Goal: Transaction & Acquisition: Purchase product/service

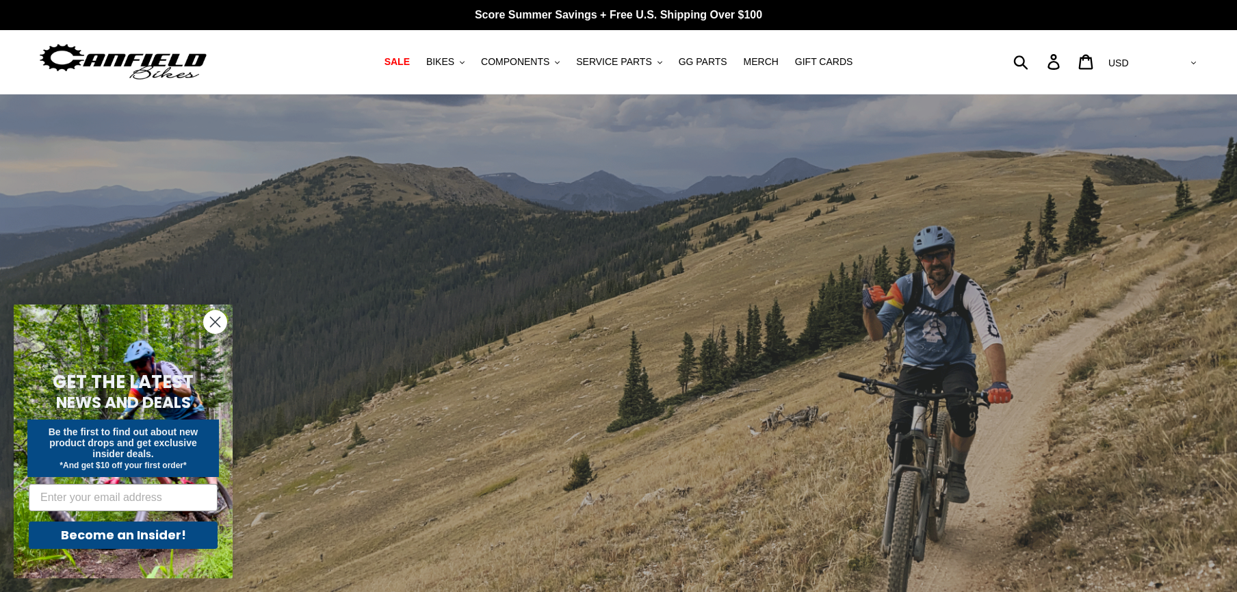
click at [213, 324] on icon "Close dialog" at bounding box center [216, 322] width 10 height 10
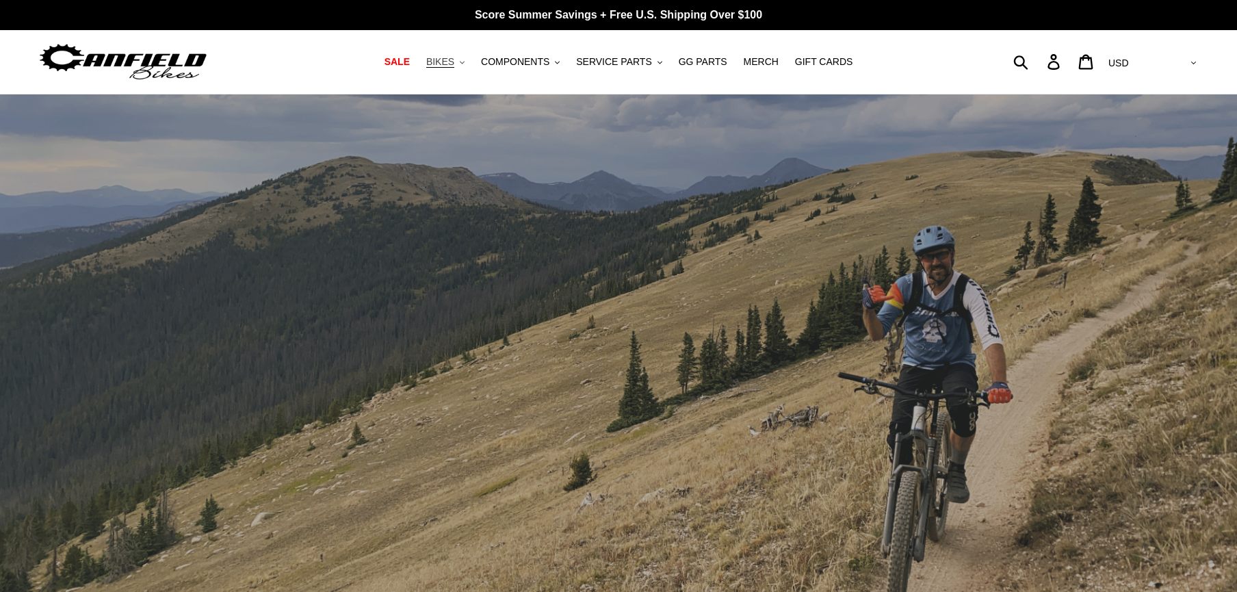
click at [462, 62] on button "BIKES .cls-1{fill:#231f20}" at bounding box center [445, 62] width 52 height 18
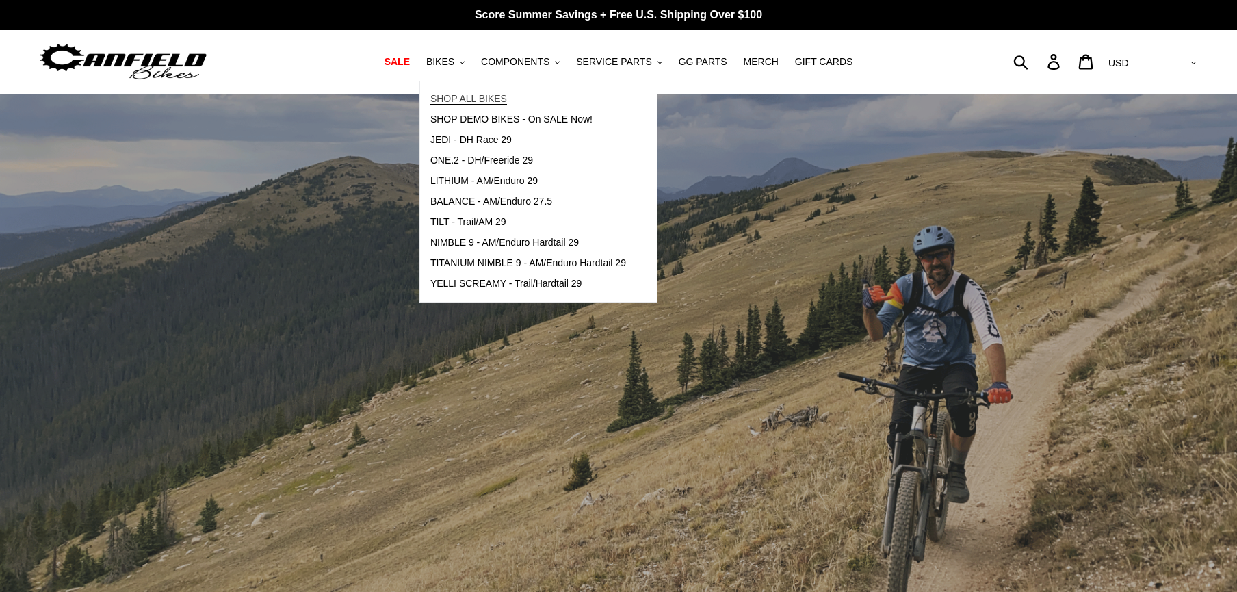
click at [493, 96] on span "SHOP ALL BIKES" at bounding box center [468, 99] width 77 height 12
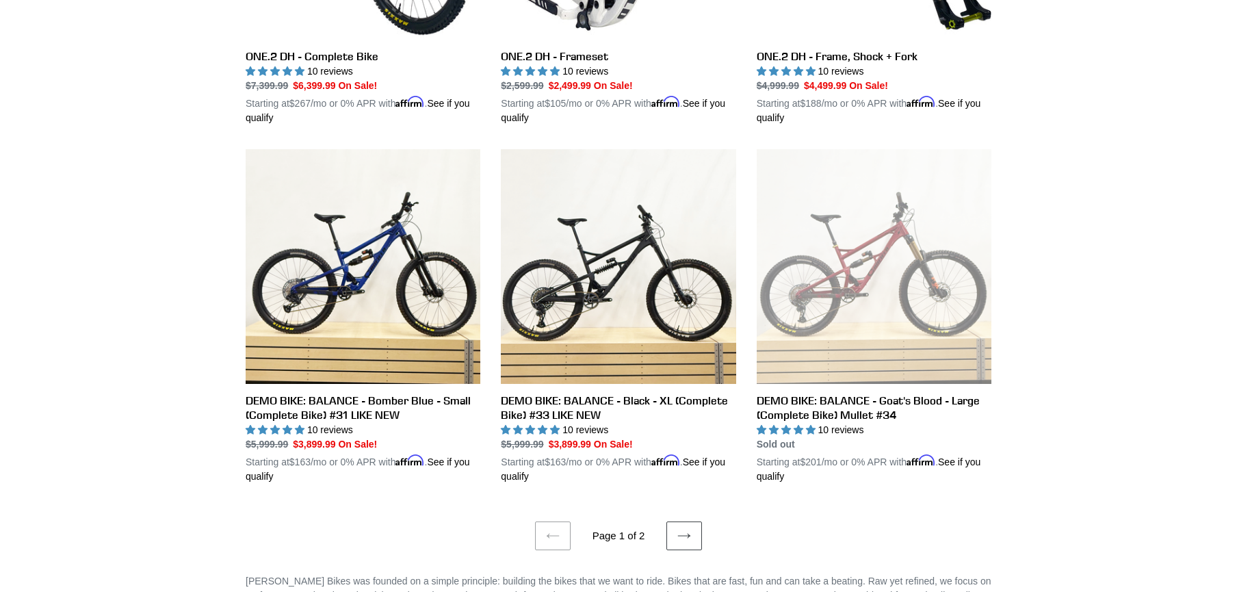
scroll to position [2660, 0]
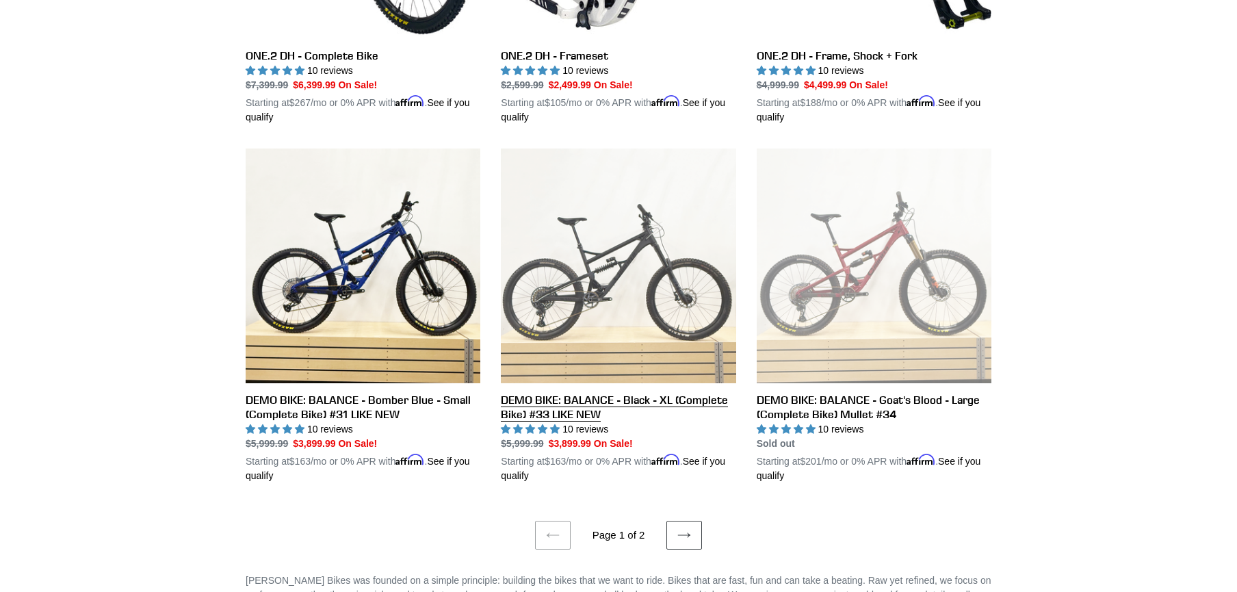
click at [593, 389] on link "DEMO BIKE: BALANCE - Black - XL (Complete Bike) #33 LIKE NEW" at bounding box center [618, 315] width 235 height 335
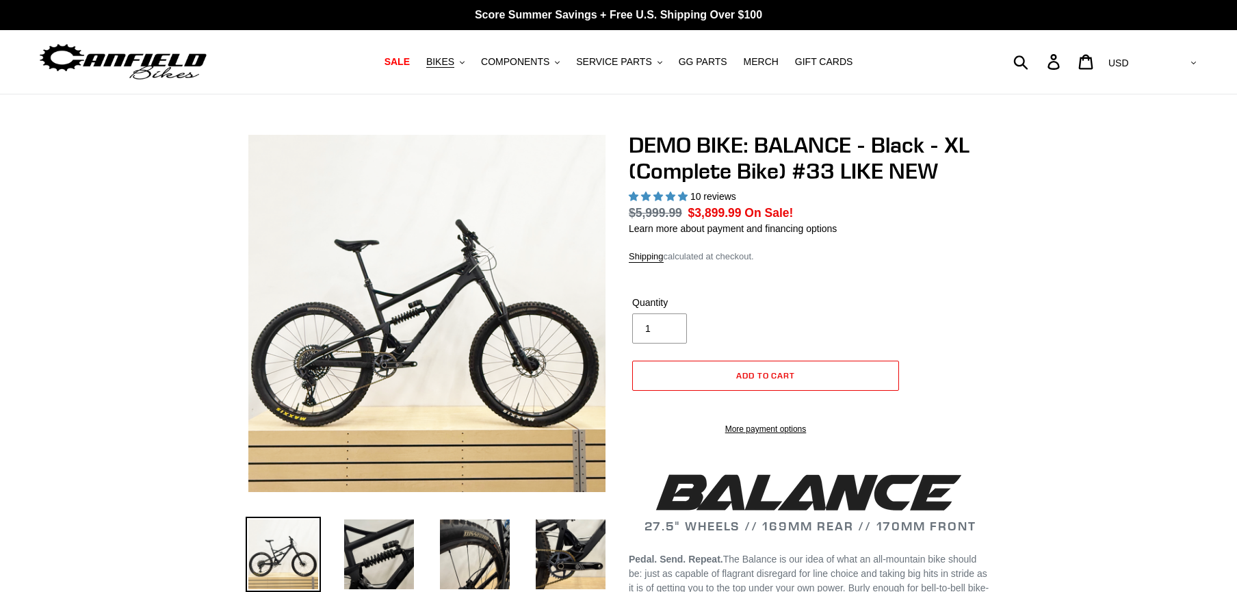
select select "highest-rating"
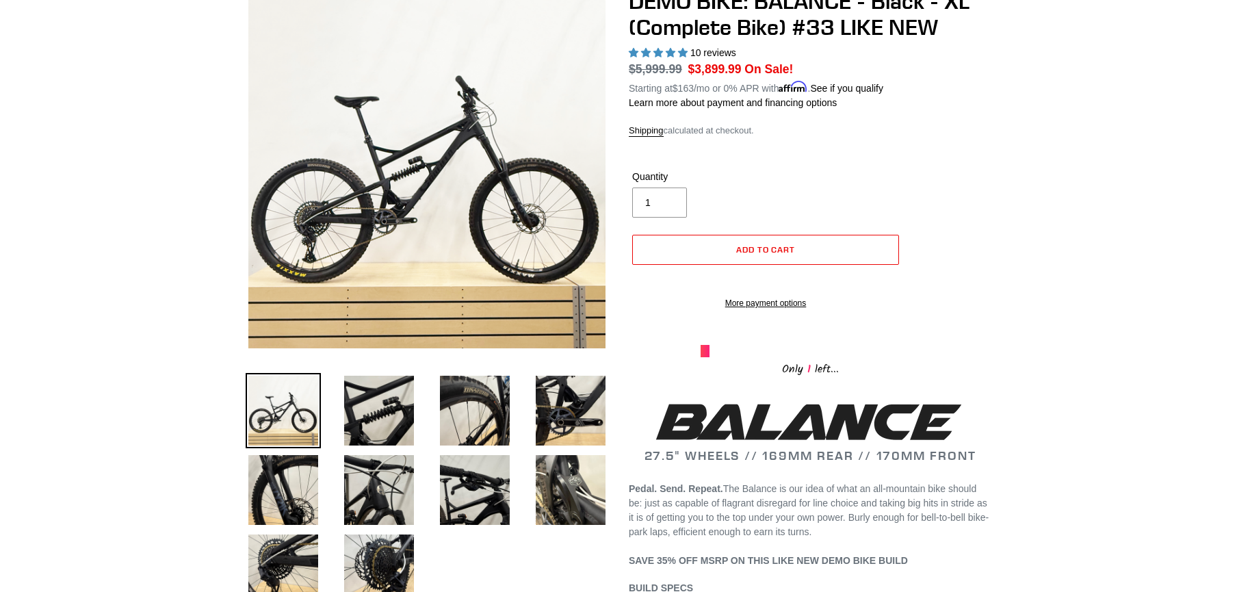
scroll to position [152, 0]
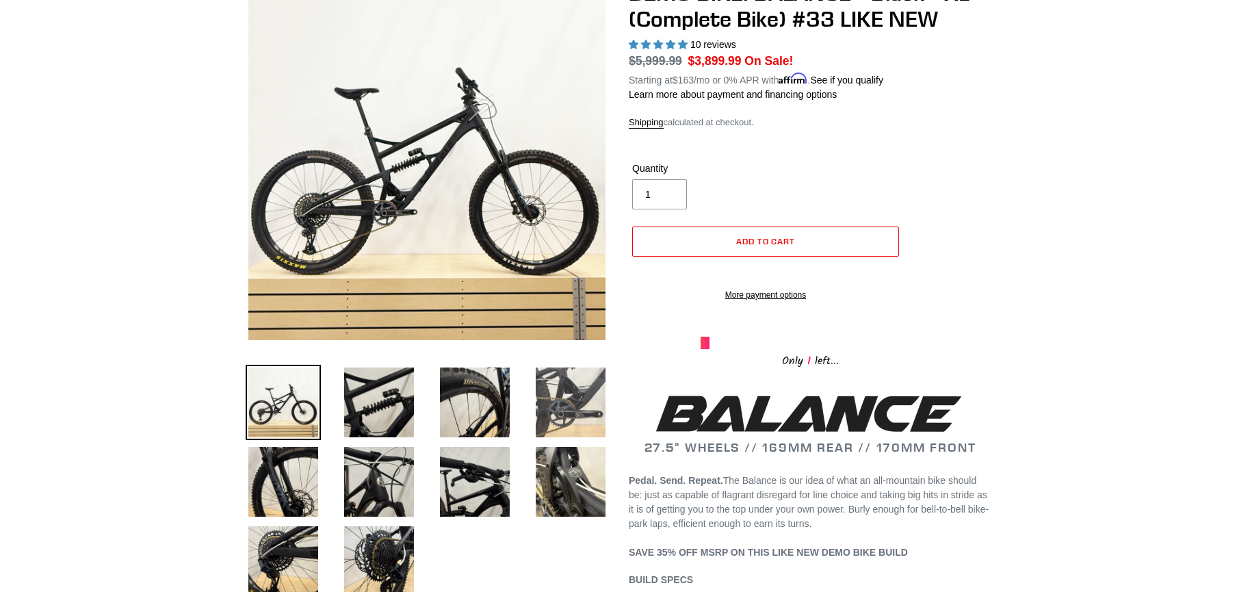
click at [576, 397] on img at bounding box center [570, 402] width 75 height 75
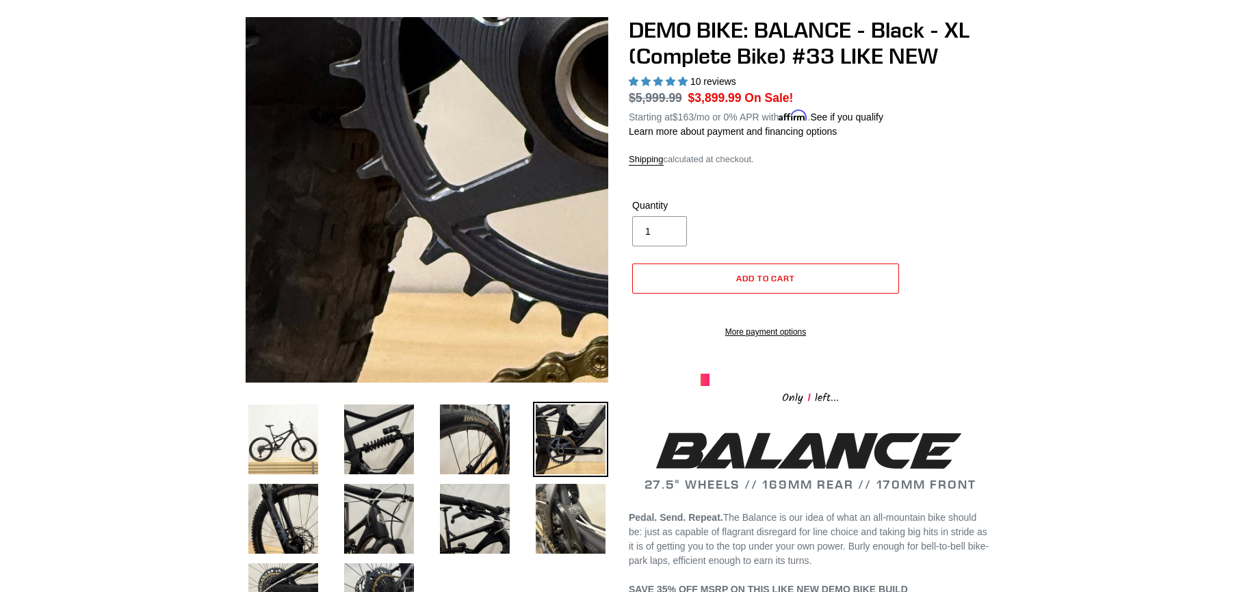
scroll to position [114, 0]
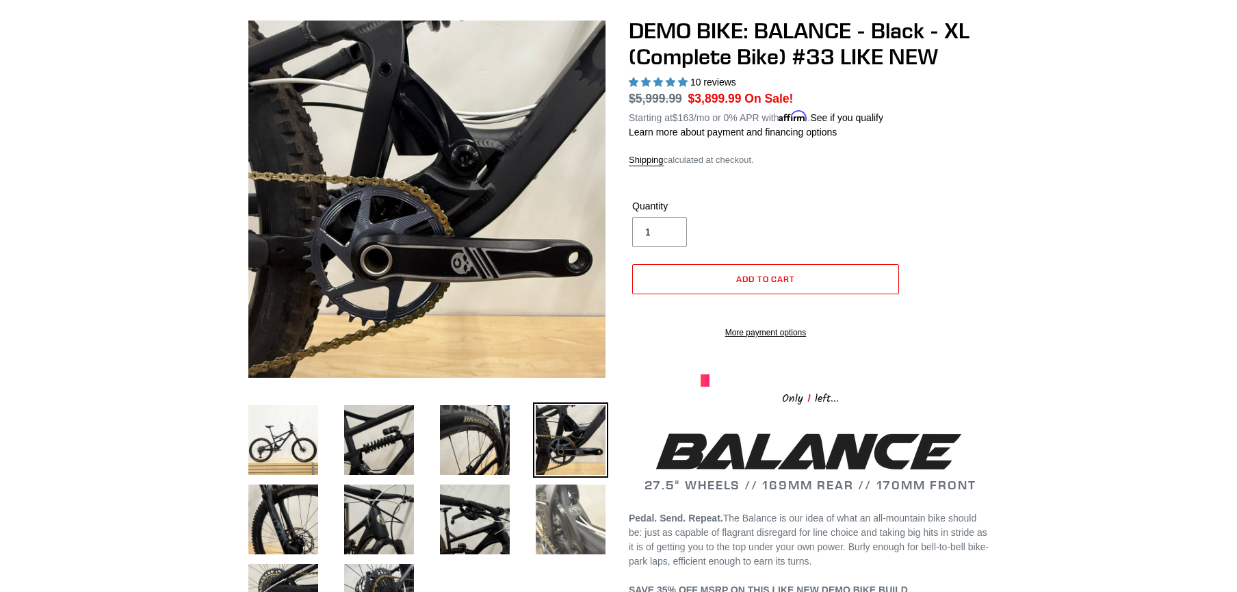
click at [576, 521] on img at bounding box center [570, 519] width 75 height 75
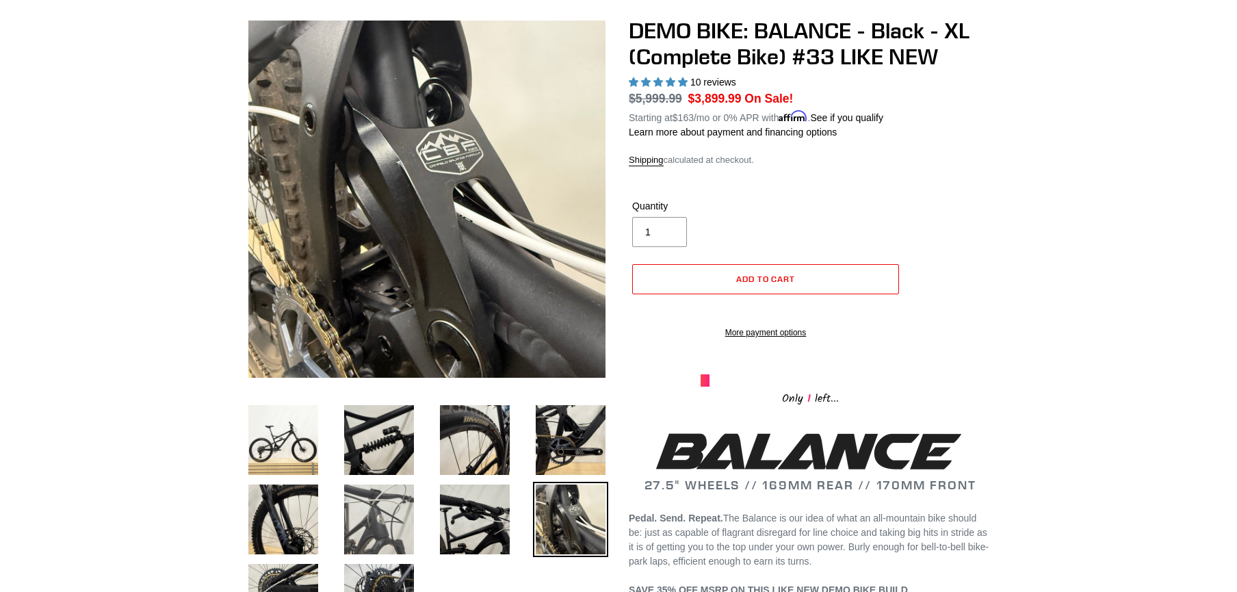
click at [401, 515] on img at bounding box center [378, 519] width 75 height 75
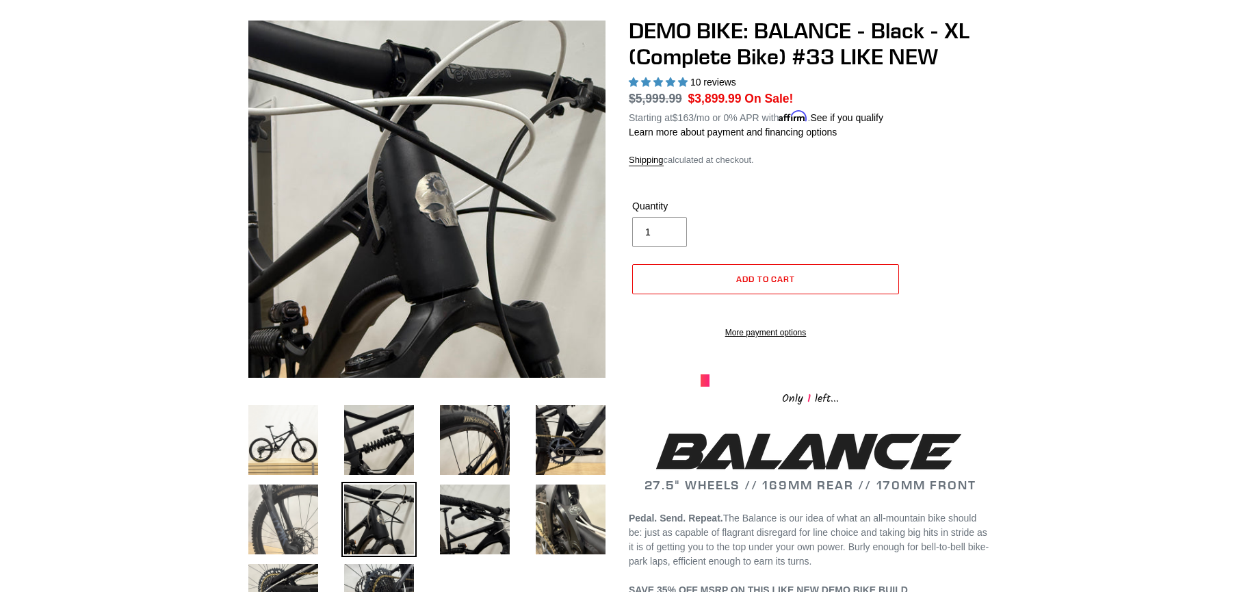
click at [288, 510] on img at bounding box center [283, 519] width 75 height 75
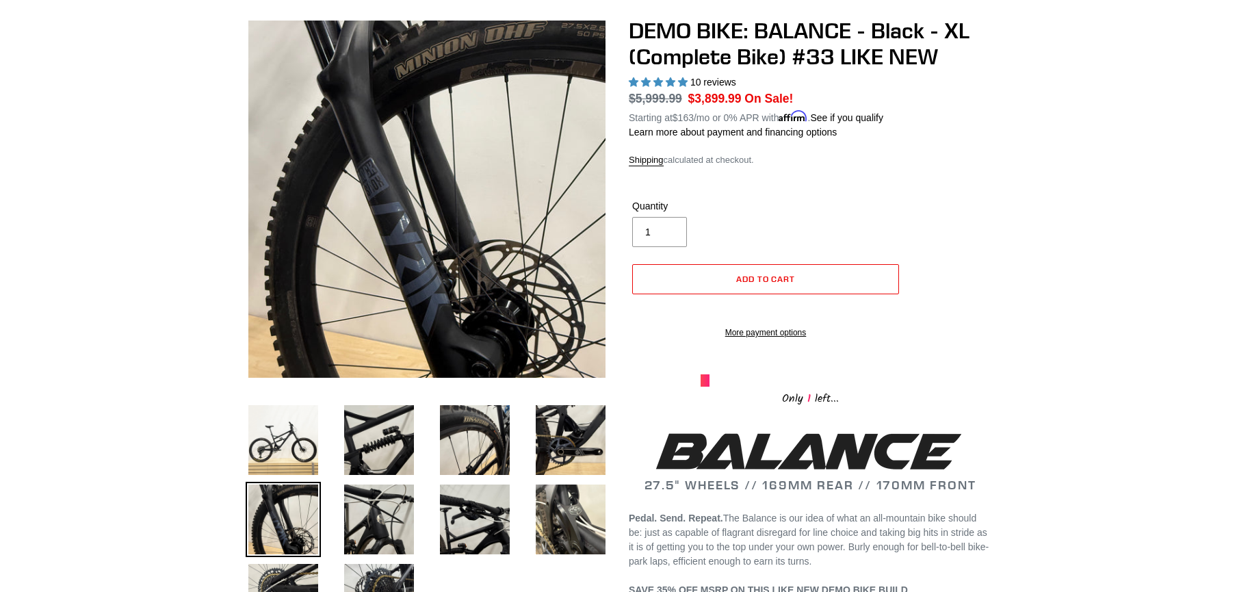
click at [289, 510] on img at bounding box center [283, 519] width 75 height 75
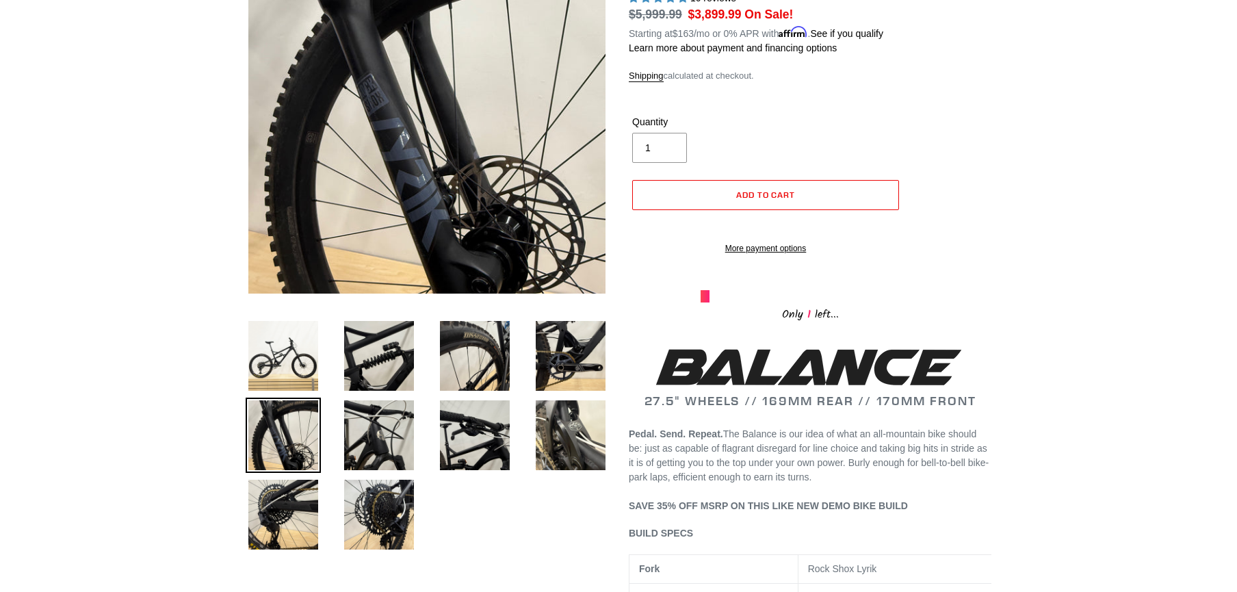
scroll to position [204, 0]
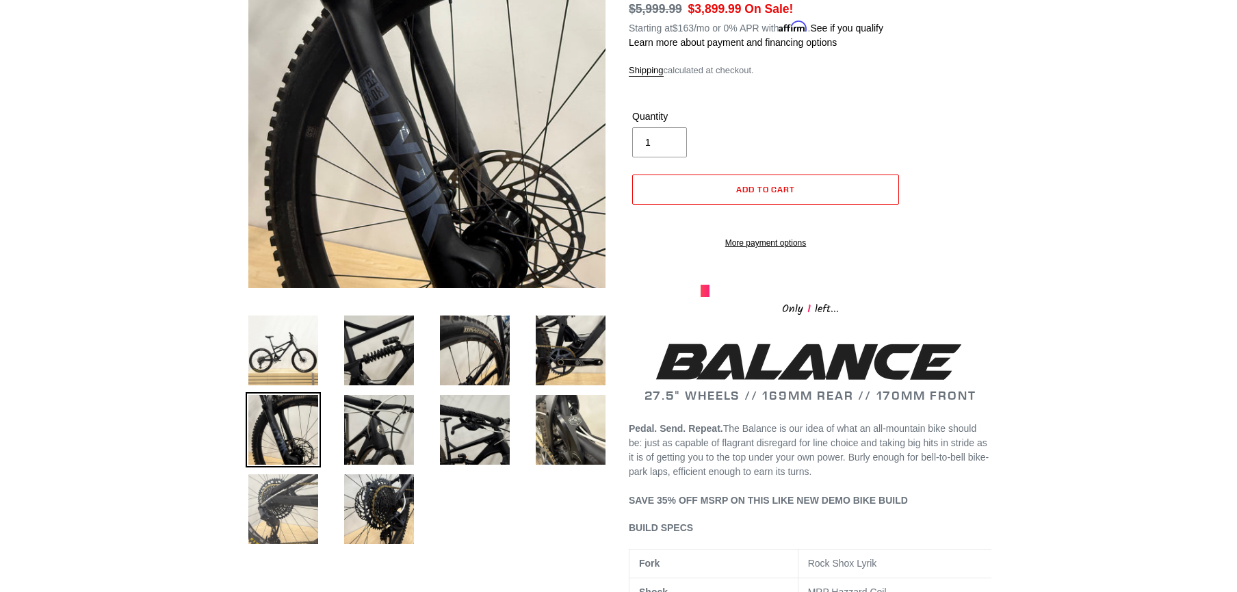
click at [289, 510] on img at bounding box center [283, 508] width 75 height 75
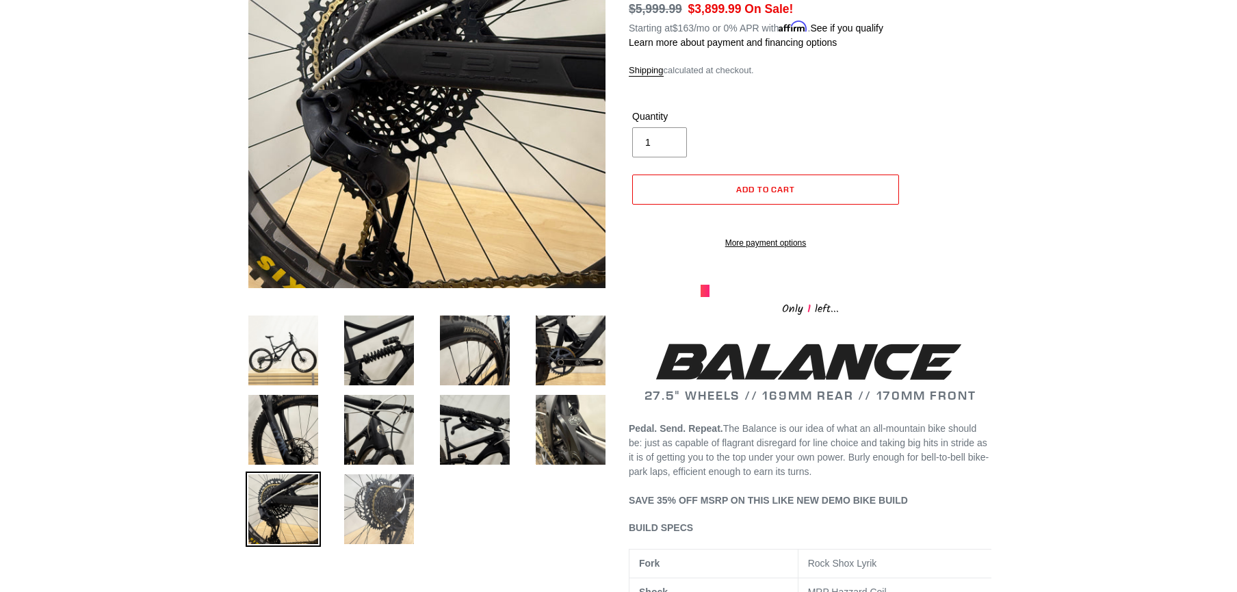
click at [365, 503] on img at bounding box center [378, 508] width 75 height 75
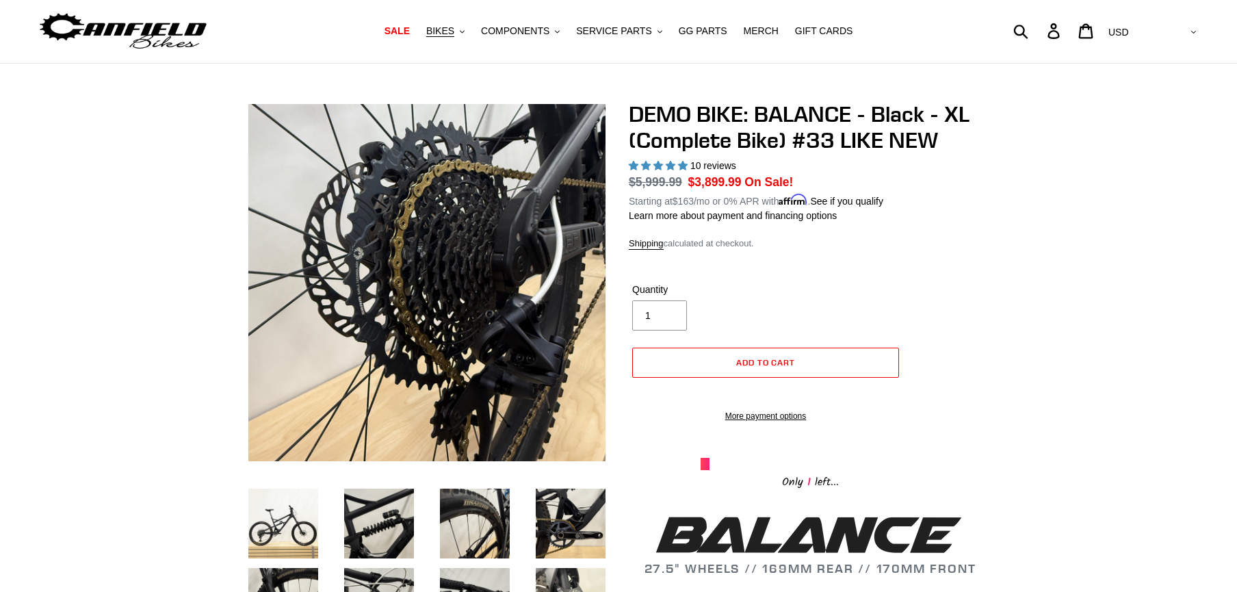
scroll to position [0, 0]
